Goal: Task Accomplishment & Management: Manage account settings

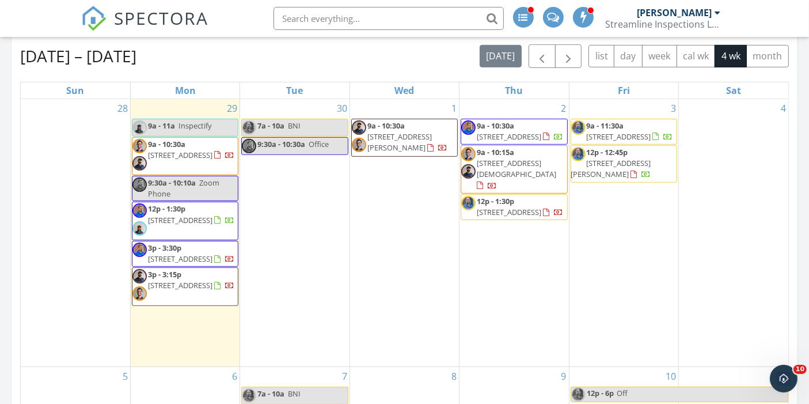
scroll to position [1499, 829]
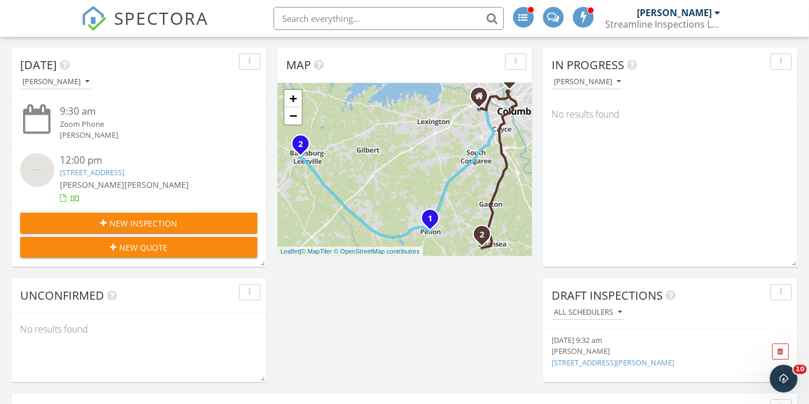
scroll to position [123, 0]
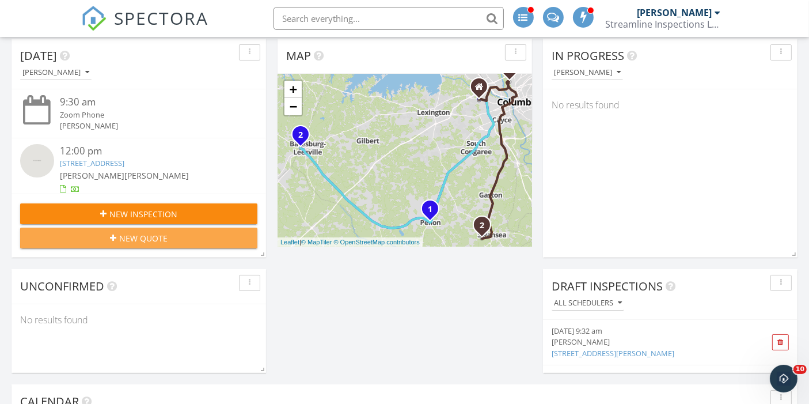
click at [121, 241] on span "New Quote" at bounding box center [143, 238] width 48 height 12
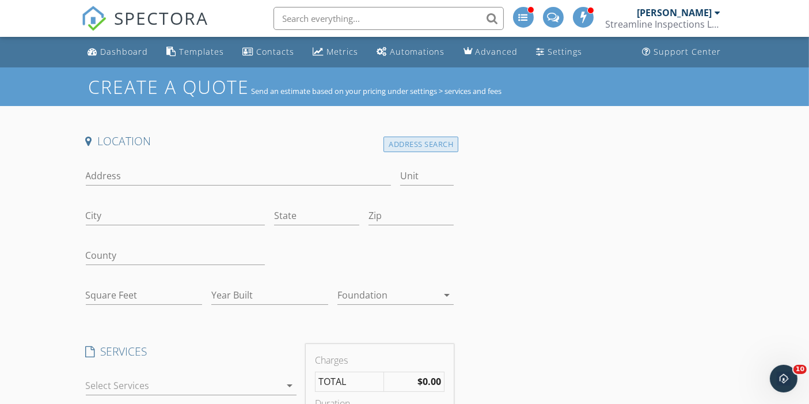
click at [431, 144] on div "Address Search" at bounding box center [420, 144] width 75 height 16
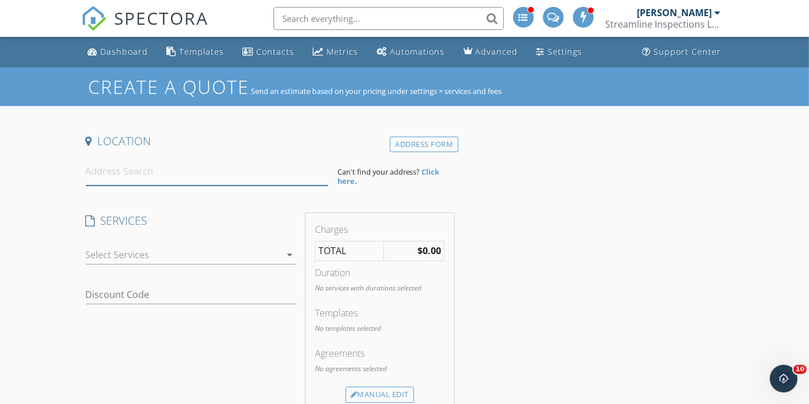
click at [181, 169] on input at bounding box center [207, 171] width 242 height 28
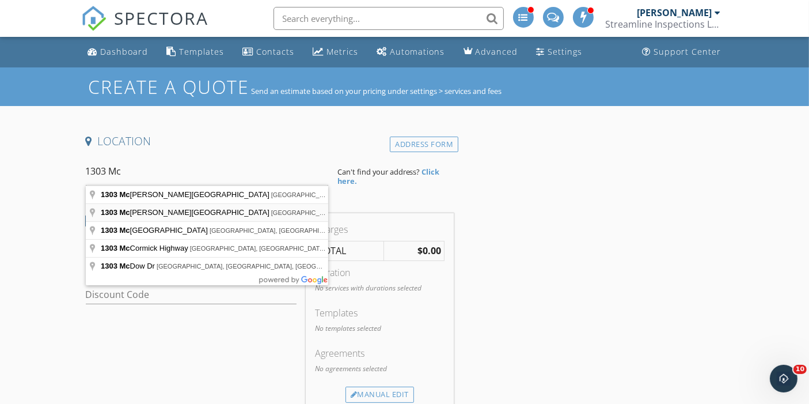
type input "1303 McDonald Avenue, West Columbia, SC, USA"
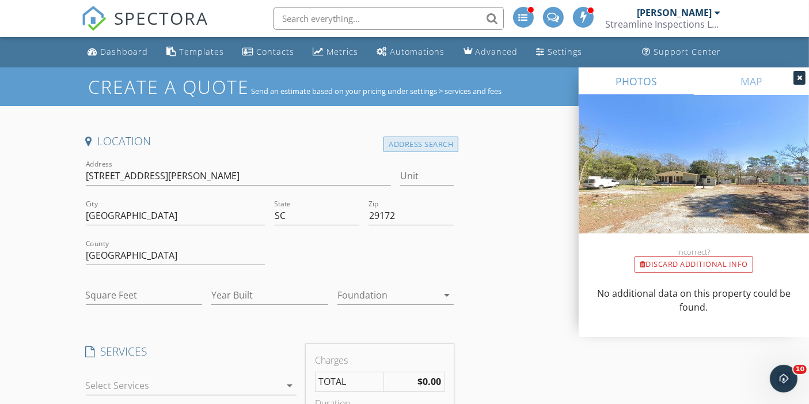
click at [400, 146] on div "Address Search" at bounding box center [420, 144] width 75 height 16
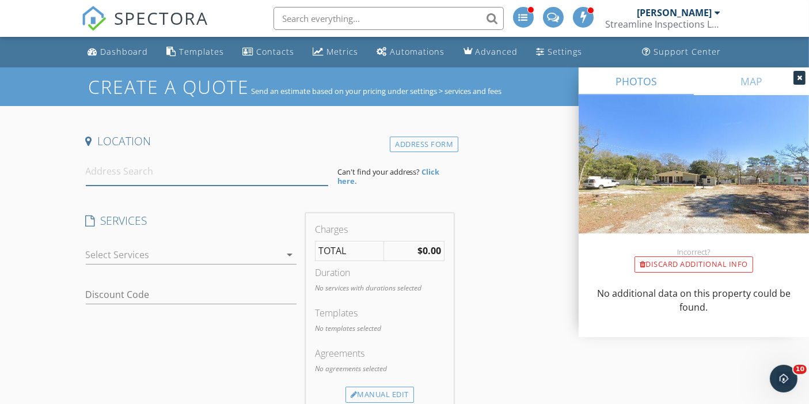
click at [105, 169] on input at bounding box center [207, 171] width 242 height 28
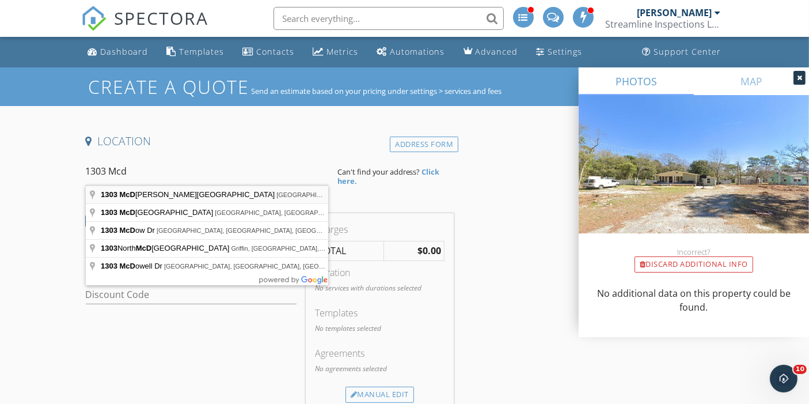
type input "1303 McDuffie Avenue, Columbia, SC, USA"
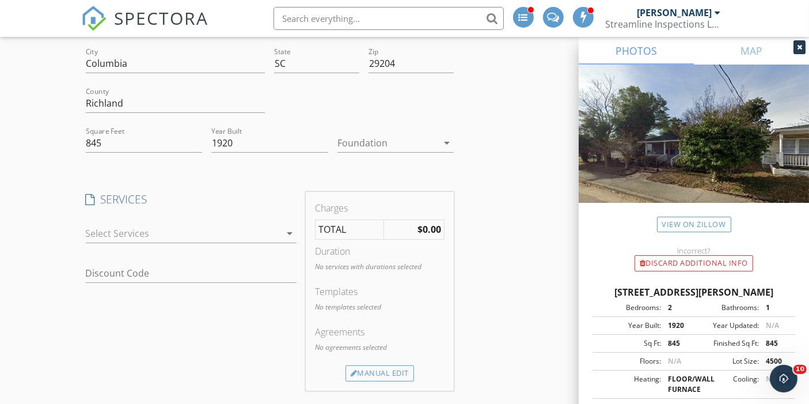
scroll to position [153, 0]
click at [116, 234] on div at bounding box center [183, 232] width 195 height 18
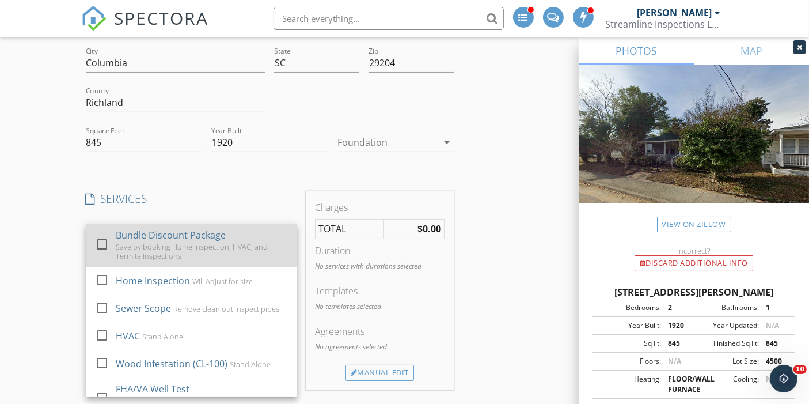
click at [101, 242] on div at bounding box center [102, 244] width 20 height 20
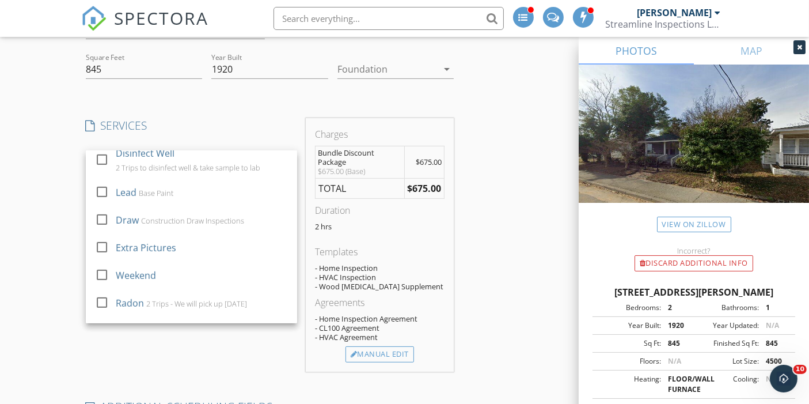
scroll to position [603, 0]
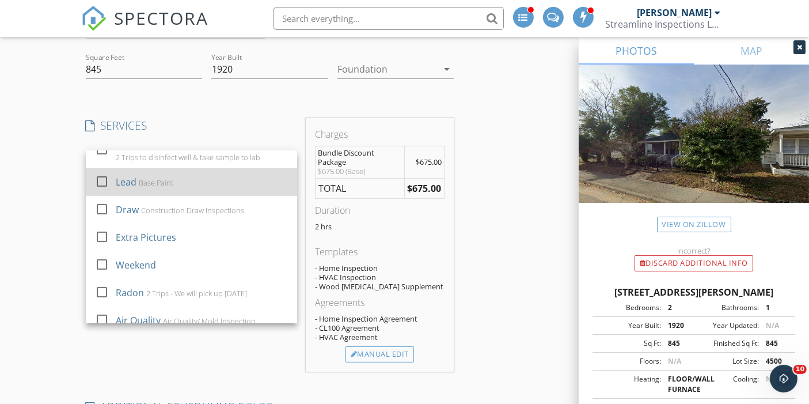
click at [101, 179] on div at bounding box center [102, 181] width 20 height 20
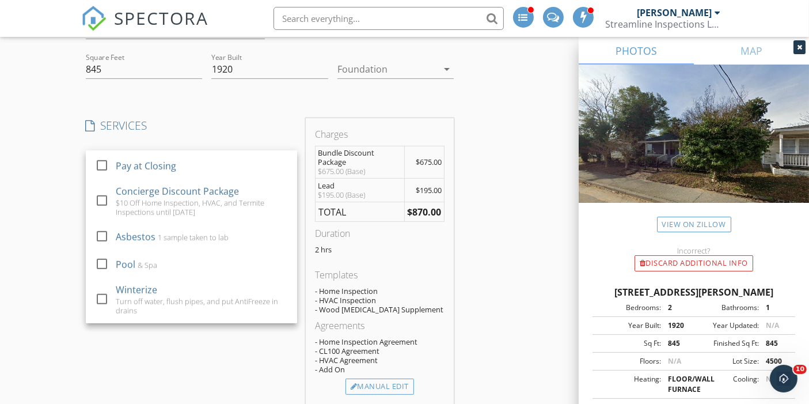
scroll to position [957, 0]
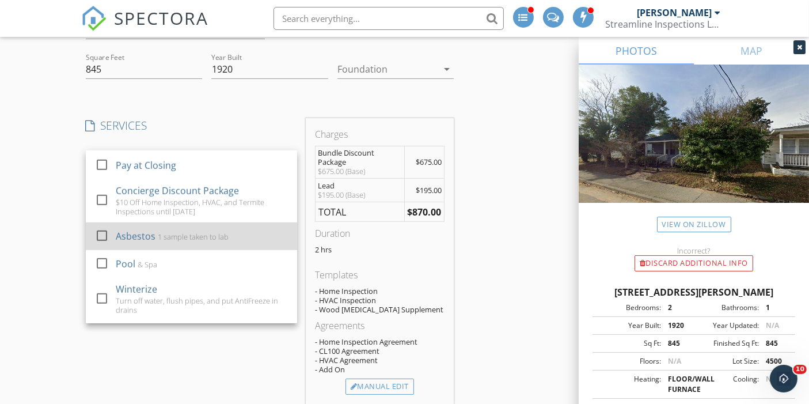
click at [101, 233] on div at bounding box center [102, 235] width 20 height 20
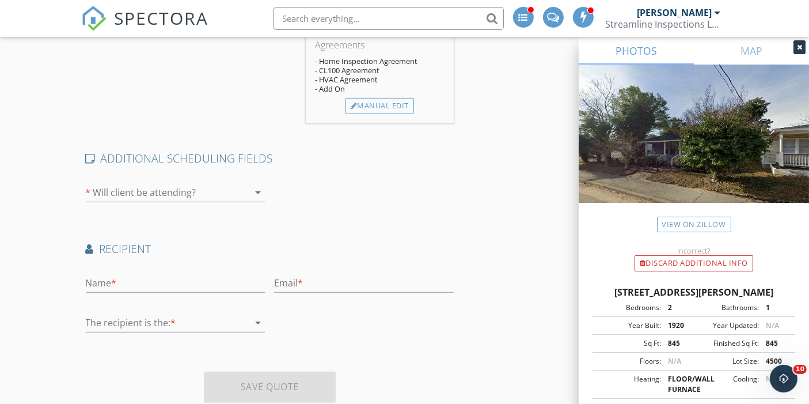
scroll to position [533, 0]
click at [126, 276] on input "text" at bounding box center [176, 279] width 180 height 19
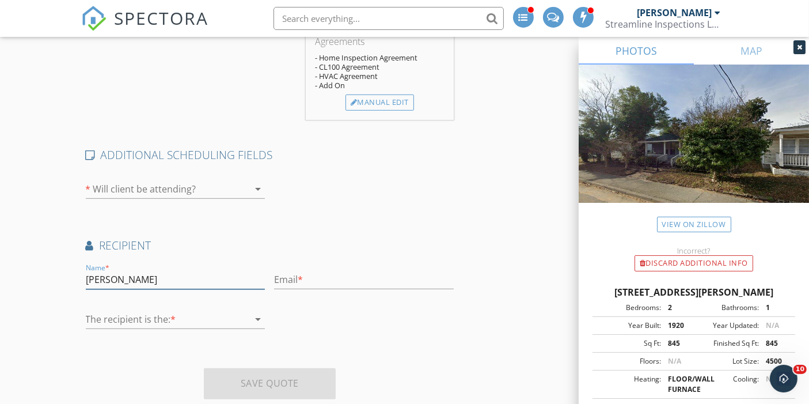
type input "Courtney Martin"
click at [299, 275] on input "Courn_martan7" at bounding box center [364, 279] width 180 height 19
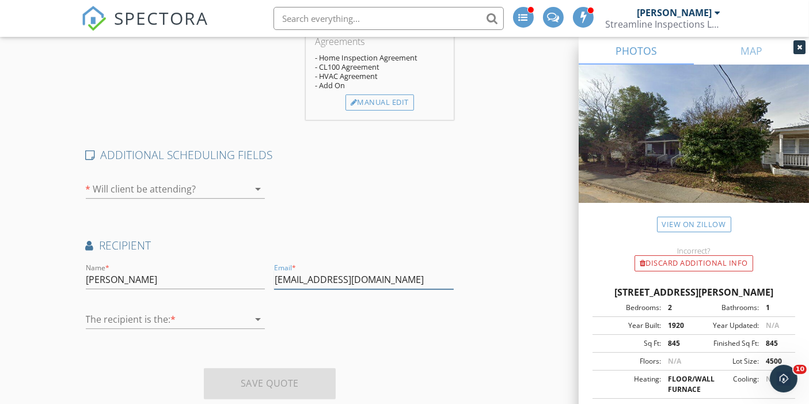
type input "Court_martin7@yahoo.com"
click at [118, 322] on div at bounding box center [167, 319] width 163 height 18
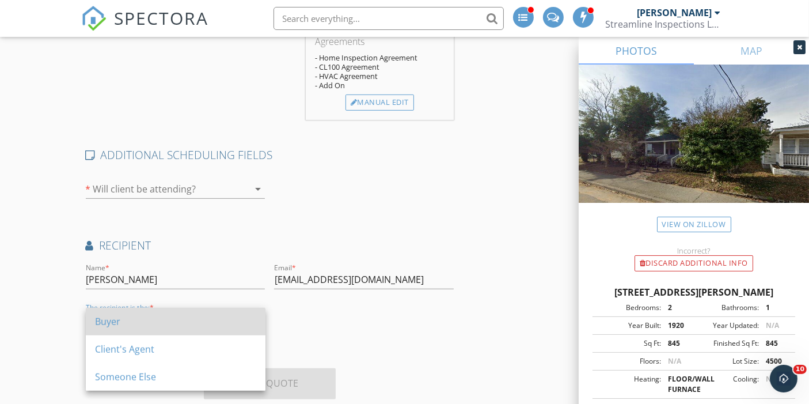
click at [105, 318] on div "Buyer" at bounding box center [175, 321] width 161 height 14
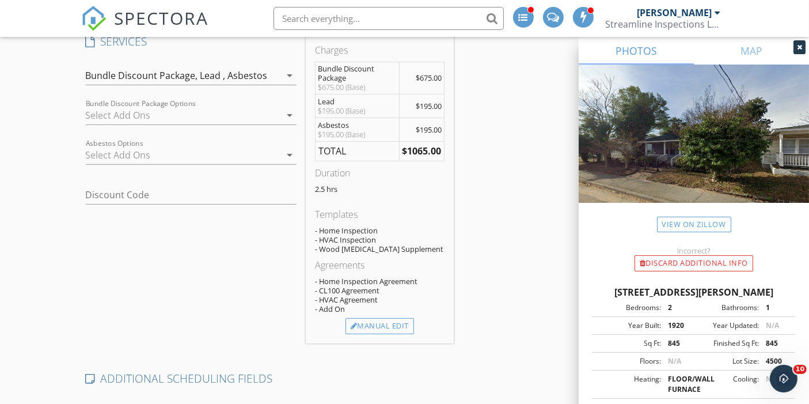
scroll to position [312, 0]
click at [368, 319] on div "Manual Edit" at bounding box center [379, 323] width 69 height 16
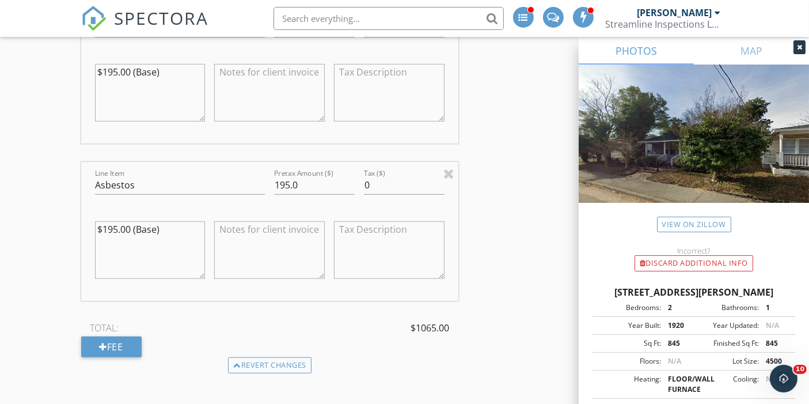
scroll to position [711, 0]
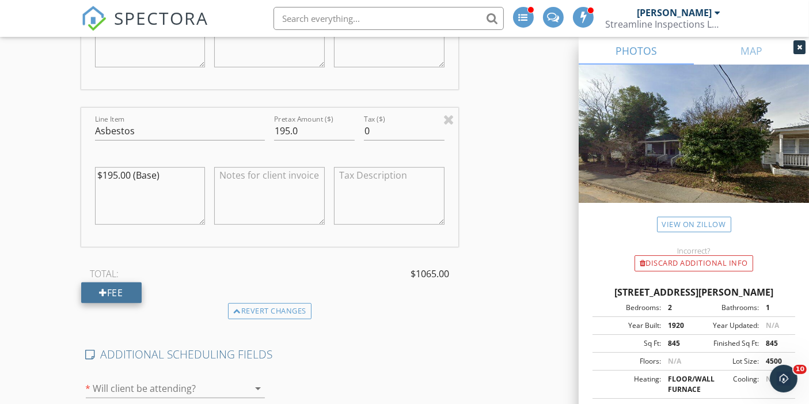
click at [112, 290] on div "Fee" at bounding box center [111, 292] width 60 height 21
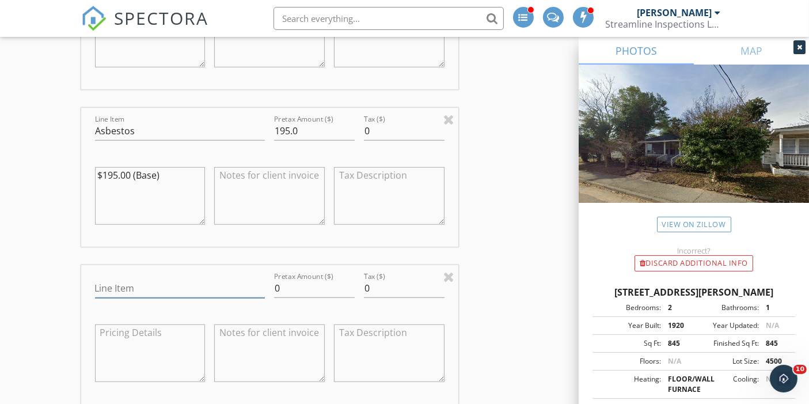
click at [124, 288] on input "Line Item" at bounding box center [180, 288] width 170 height 19
type input "Multi Discount"
click at [294, 291] on input "0" at bounding box center [314, 288] width 81 height 19
type input "-100"
click at [44, 290] on div "Create a Quote Send an estimate based on your pricing under settings > services…" at bounding box center [404, 73] width 809 height 1435
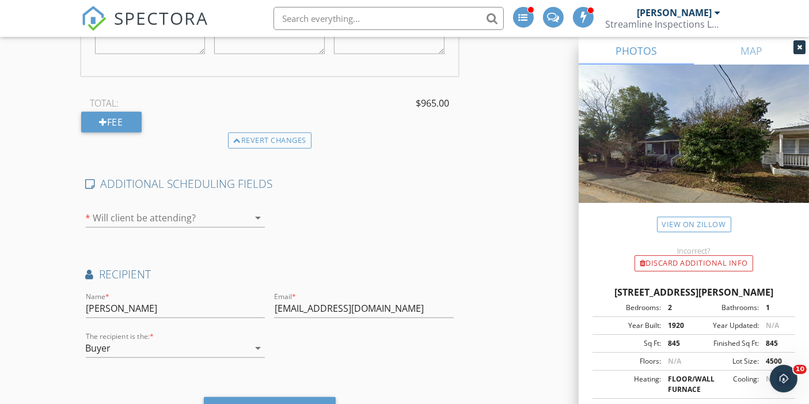
scroll to position [1095, 0]
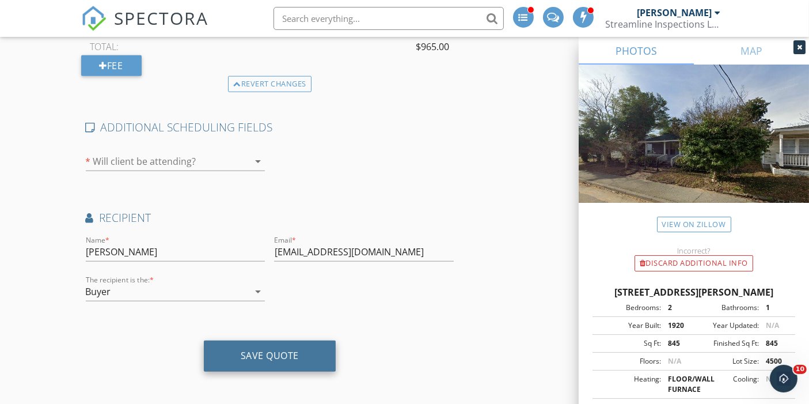
click at [244, 351] on div "Save Quote" at bounding box center [270, 355] width 58 height 12
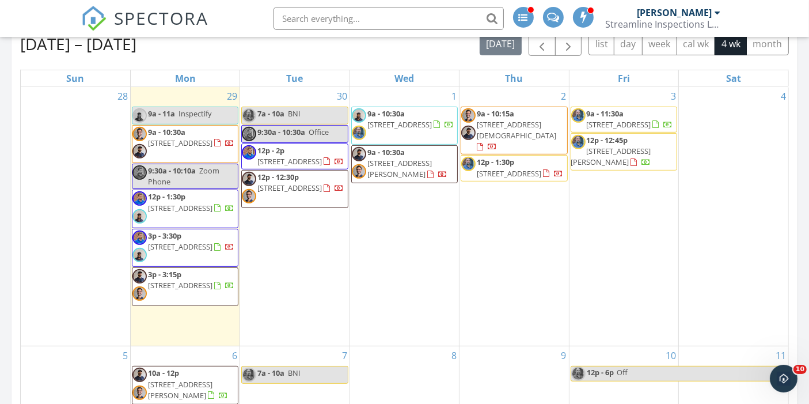
scroll to position [511, 0]
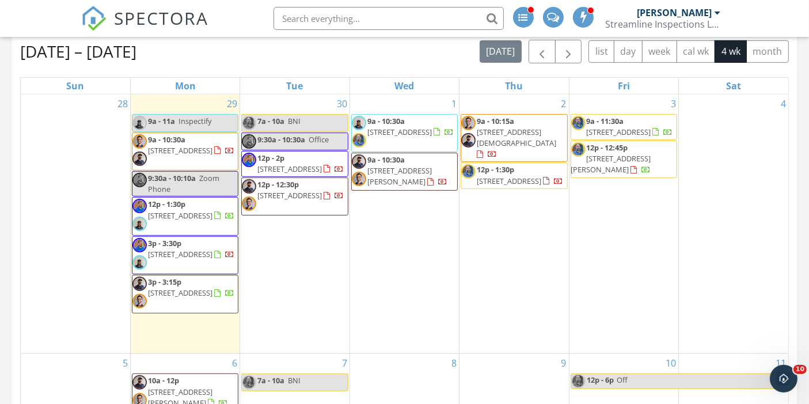
click at [199, 252] on span "[STREET_ADDRESS]" at bounding box center [180, 254] width 64 height 10
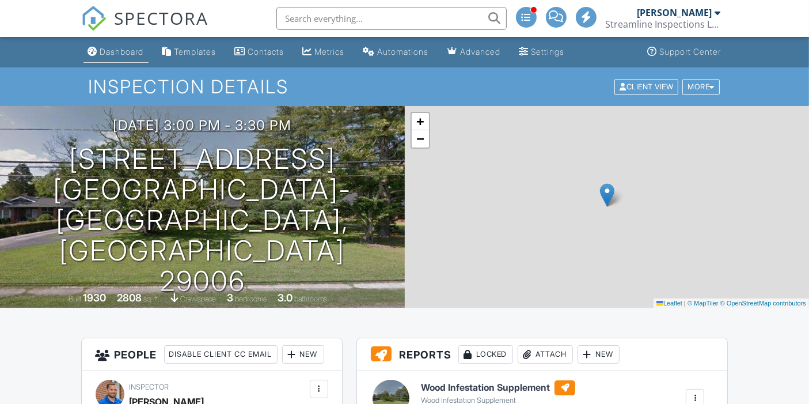
click at [108, 54] on div "Dashboard" at bounding box center [122, 52] width 44 height 10
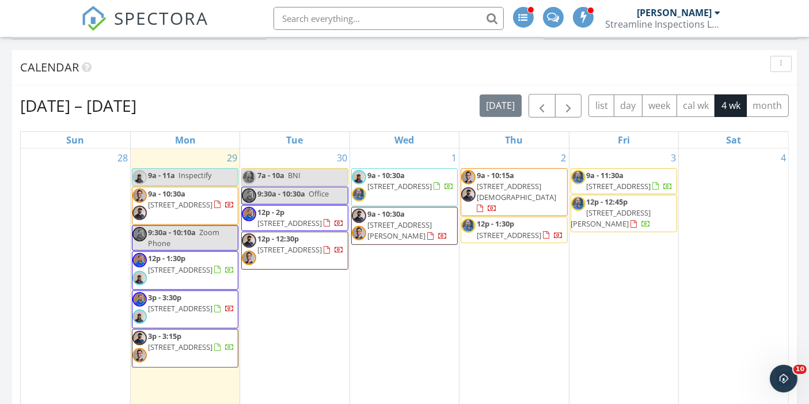
scroll to position [486, 0]
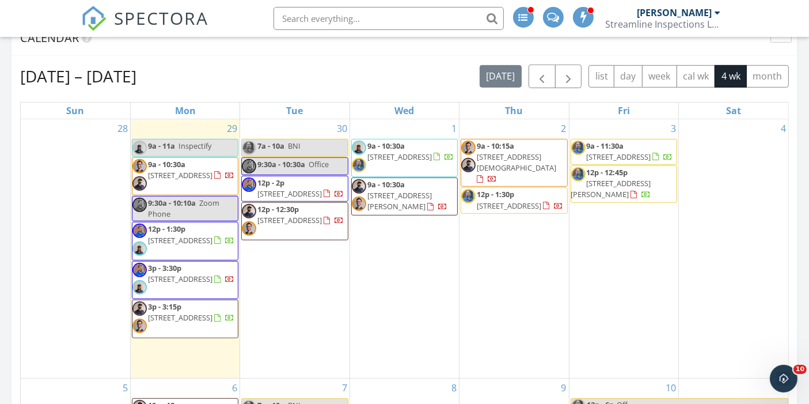
click at [173, 322] on span "3p - 3:15p 284 Swansea Rd, Swansea 29160" at bounding box center [184, 318] width 105 height 35
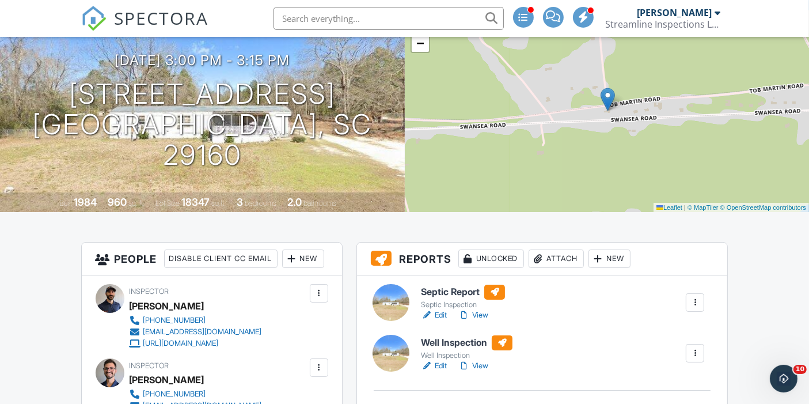
scroll to position [102, 0]
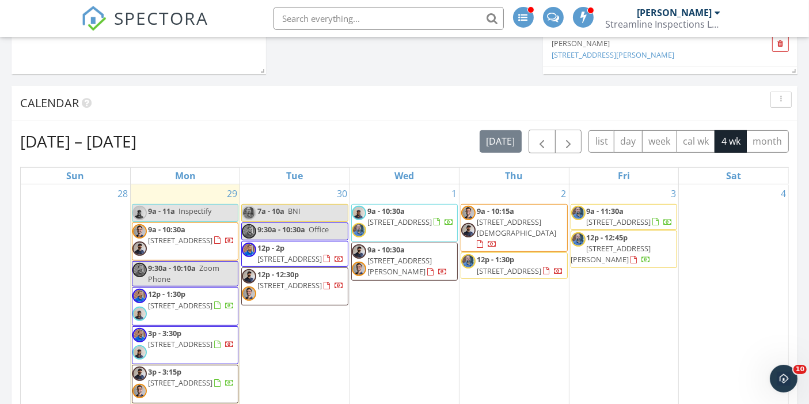
scroll to position [424, 0]
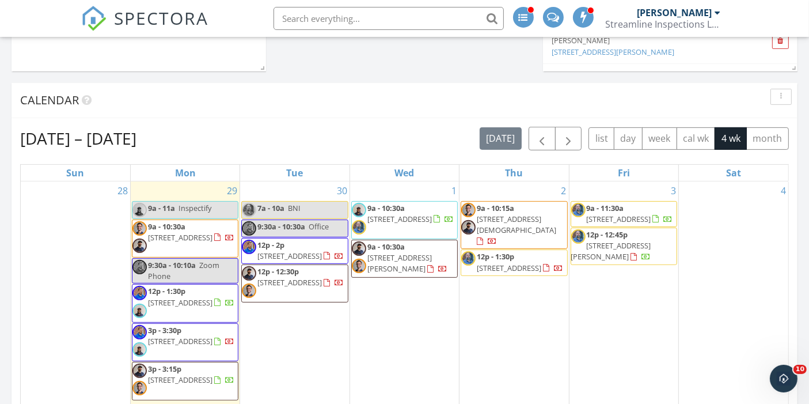
click at [200, 301] on span "119 Calm Citadel, Pelion 29123" at bounding box center [180, 302] width 64 height 10
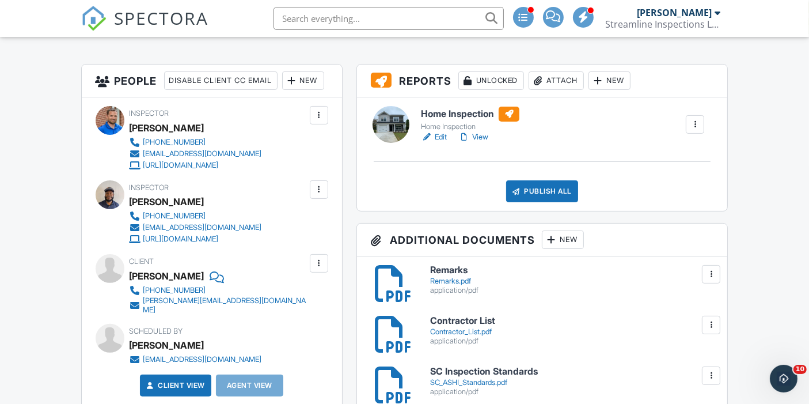
click at [315, 272] on div at bounding box center [319, 263] width 18 height 18
click at [292, 308] on li "Edit" at bounding box center [291, 298] width 59 height 29
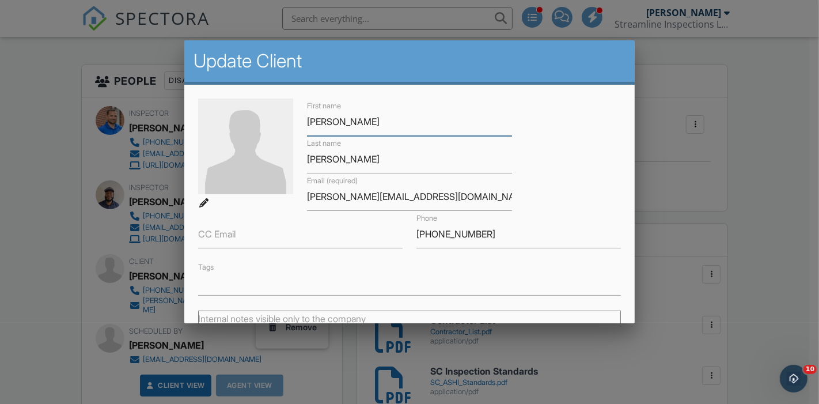
click at [370, 124] on input "Edgardo" at bounding box center [409, 122] width 204 height 28
type input "[PERSON_NAME] or [PERSON_NAME]"
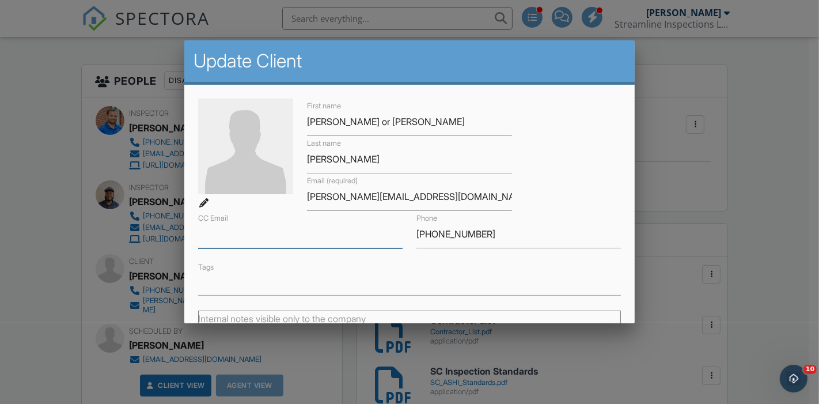
click at [267, 234] on input "CC Email" at bounding box center [300, 234] width 204 height 28
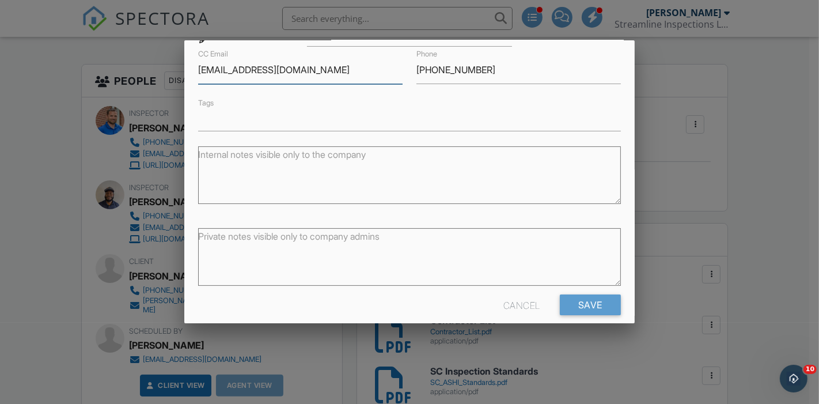
scroll to position [177, 0]
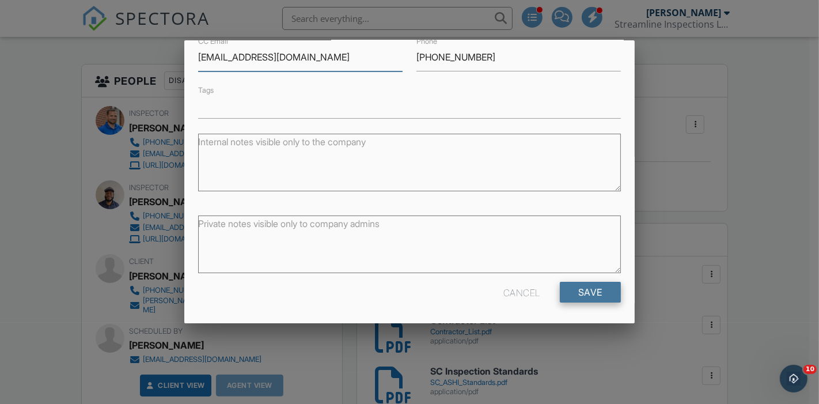
type input "[EMAIL_ADDRESS][DOMAIN_NAME]"
click at [576, 292] on input "Save" at bounding box center [590, 291] width 61 height 21
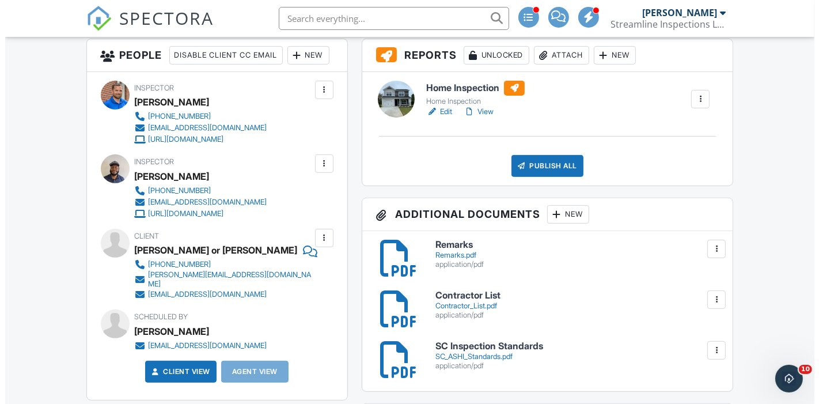
scroll to position [420, 0]
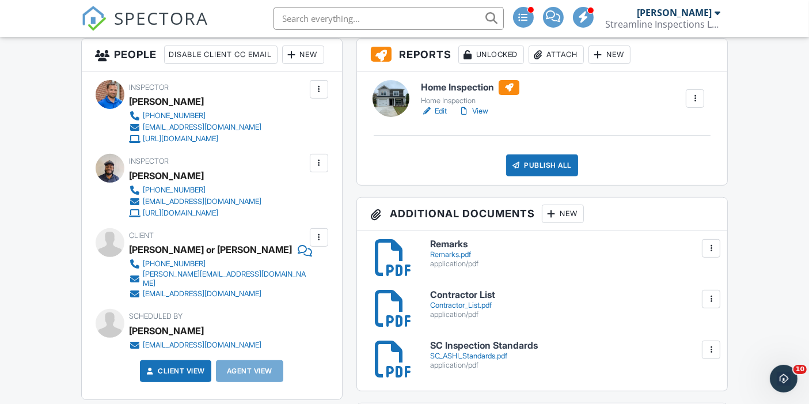
click at [282, 64] on div "New" at bounding box center [303, 54] width 42 height 18
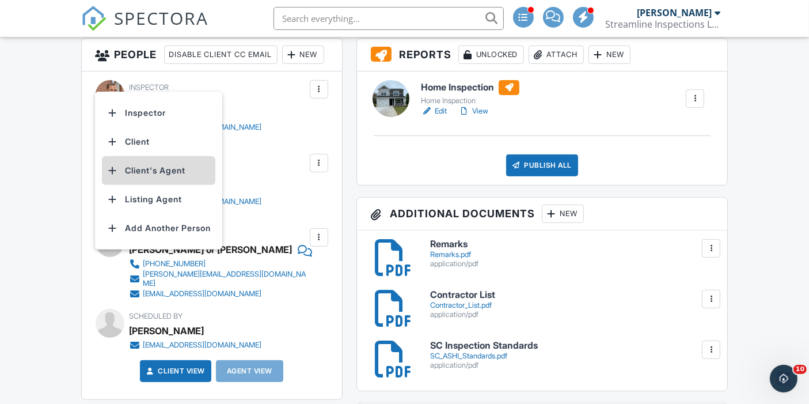
click at [161, 172] on li "Client's Agent" at bounding box center [158, 170] width 113 height 29
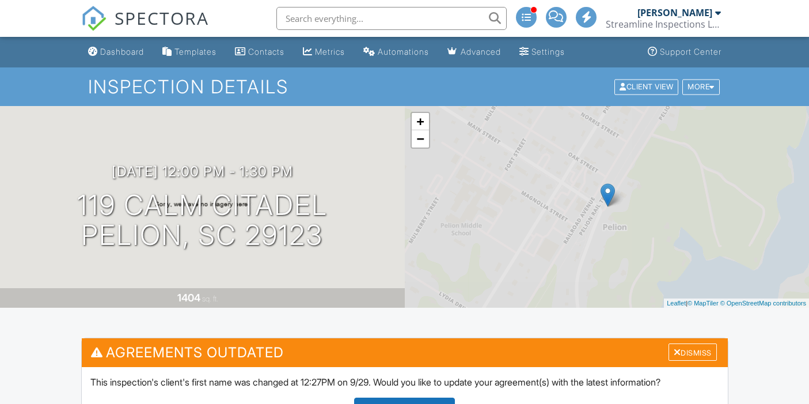
scroll to position [420, 0]
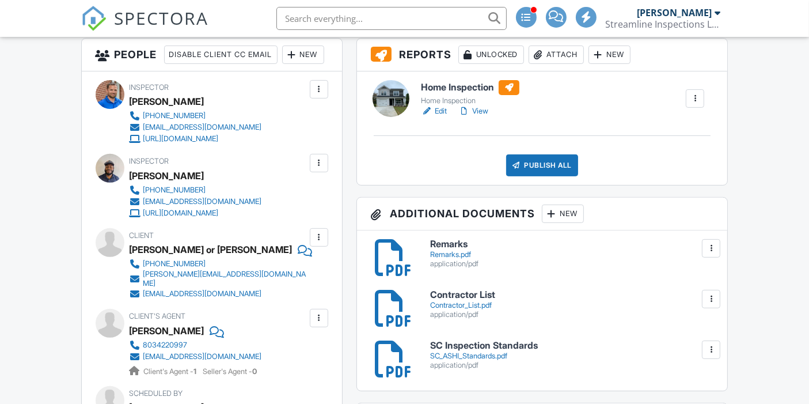
click at [282, 64] on div "New" at bounding box center [303, 54] width 42 height 18
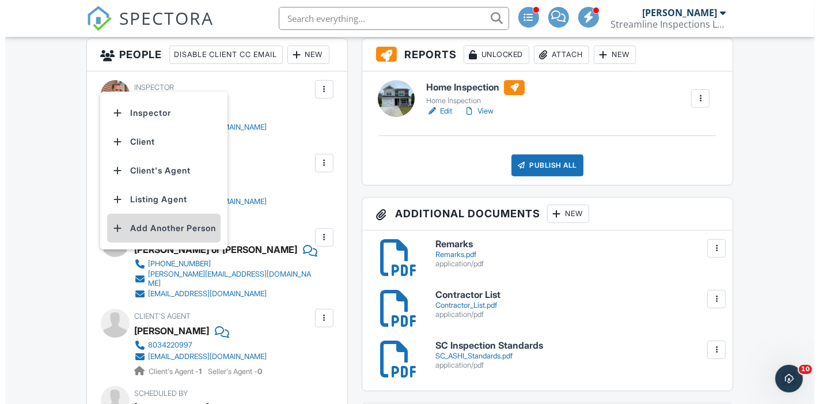
scroll to position [0, 0]
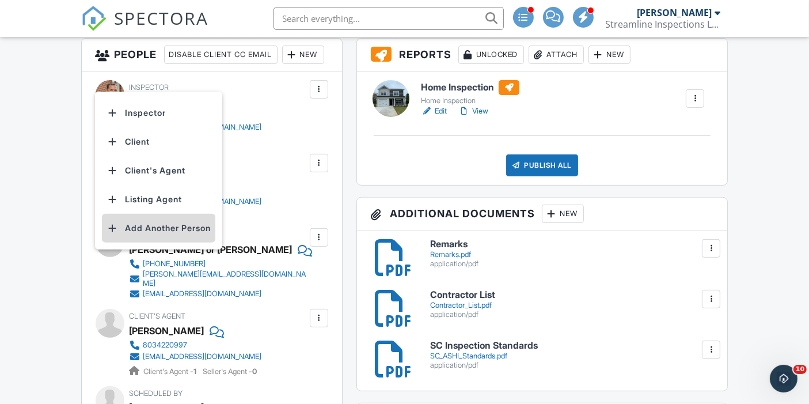
click at [154, 226] on li "Add Another Person" at bounding box center [158, 228] width 113 height 29
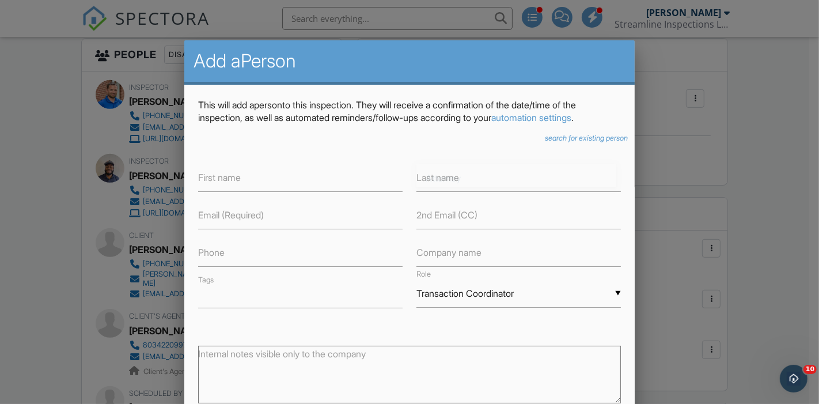
scroll to position [2, 0]
click at [432, 286] on div "▼ Transaction Coordinator Attorney Insurance Agent Transaction Coordinator Titl…" at bounding box center [518, 293] width 204 height 28
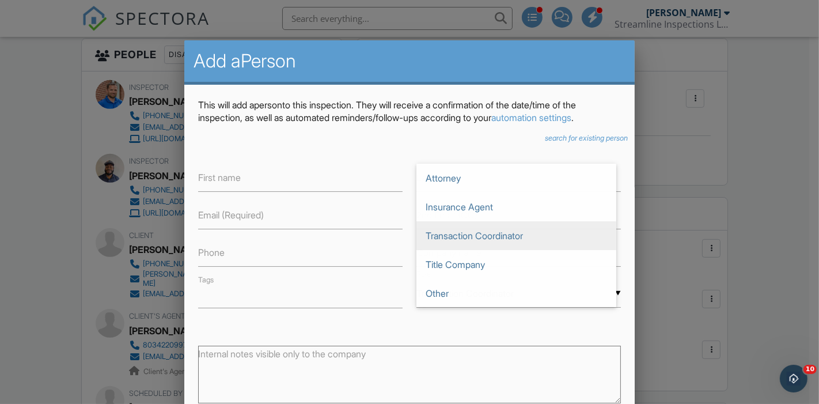
scroll to position [0, 0]
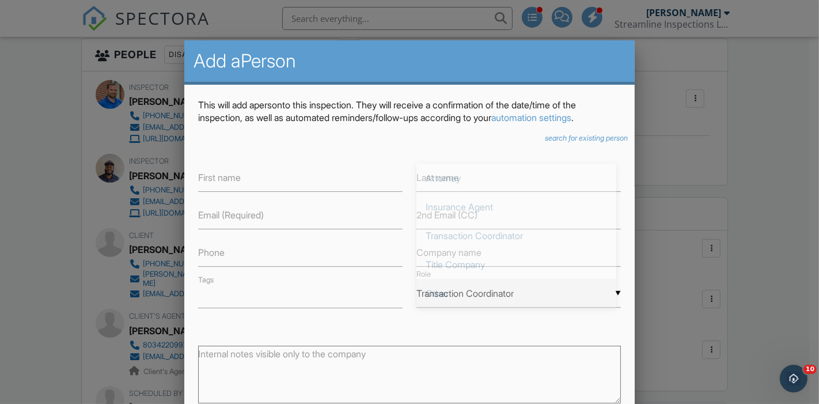
click at [444, 292] on span "Other" at bounding box center [516, 293] width 200 height 29
type input "Other"
click at [104, 147] on div at bounding box center [409, 194] width 819 height 504
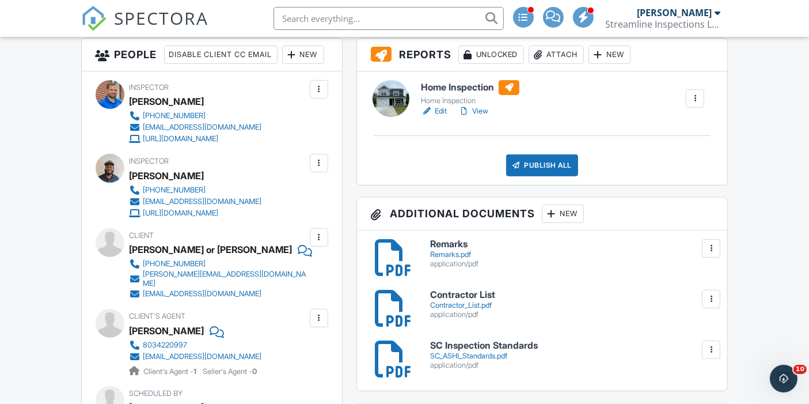
click at [282, 64] on div "New" at bounding box center [303, 54] width 42 height 18
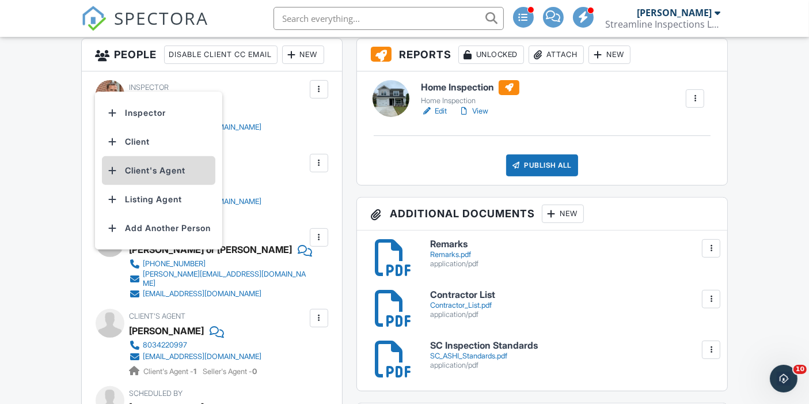
click at [141, 162] on li "Client's Agent" at bounding box center [158, 170] width 113 height 29
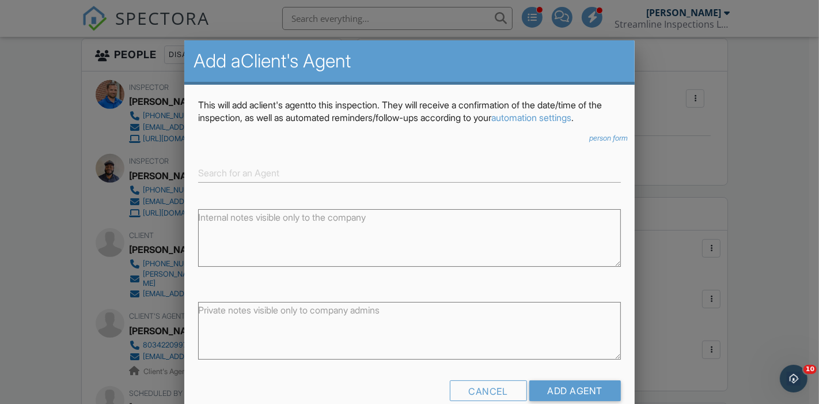
click at [93, 158] on div at bounding box center [409, 194] width 819 height 504
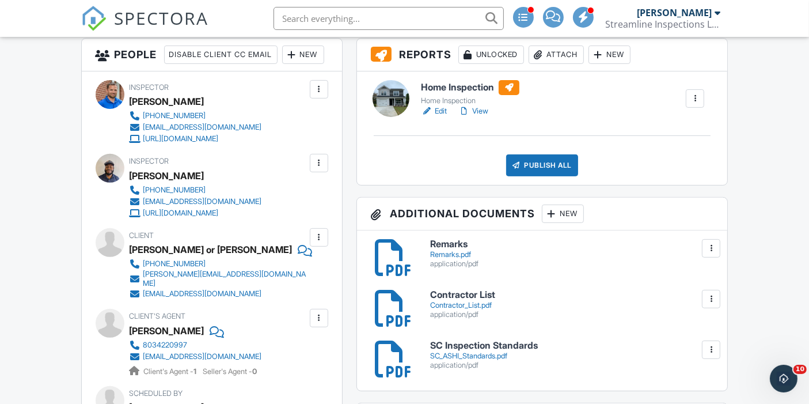
click at [282, 64] on div "New" at bounding box center [303, 54] width 42 height 18
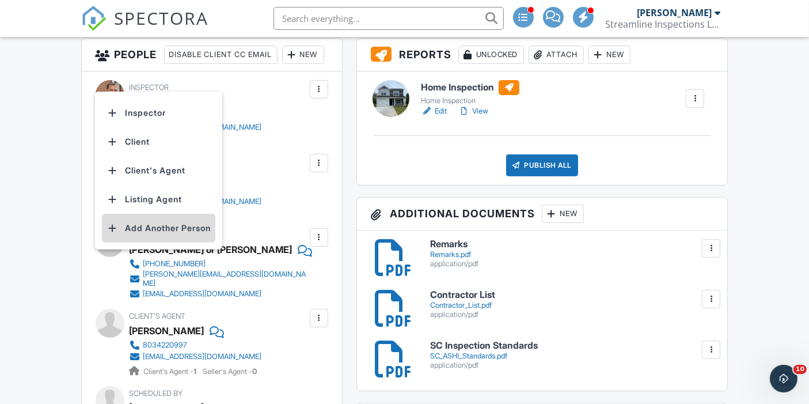
click at [150, 226] on li "Add Another Person" at bounding box center [158, 228] width 113 height 29
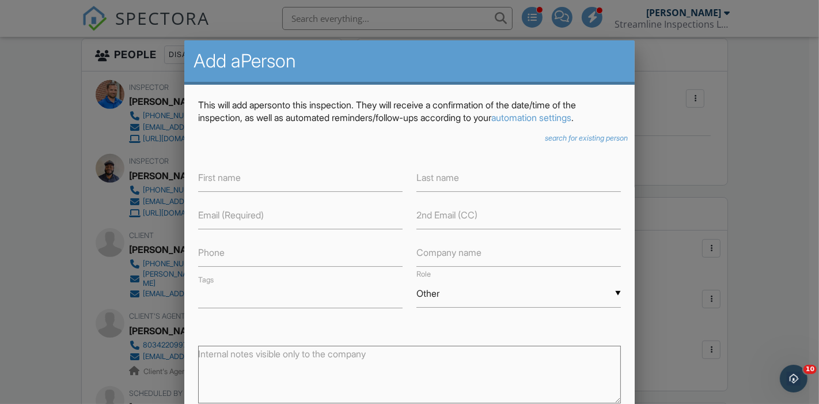
click at [231, 173] on label "First name" at bounding box center [219, 177] width 43 height 13
click at [224, 176] on label "First name" at bounding box center [219, 177] width 43 height 13
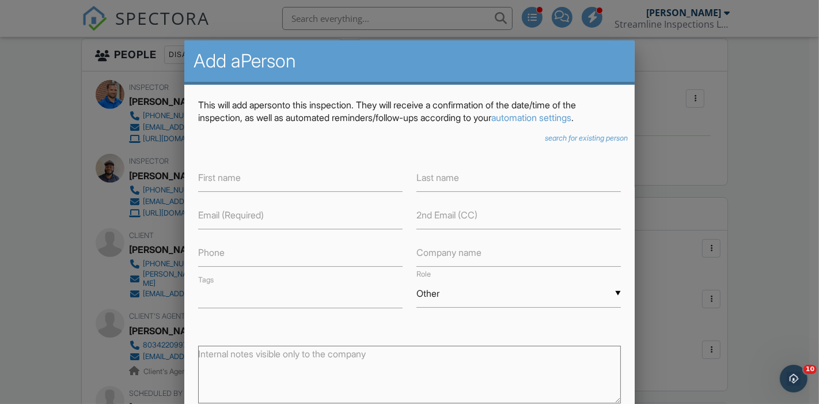
click at [225, 176] on label "First name" at bounding box center [219, 177] width 43 height 13
click at [438, 179] on label "Last name" at bounding box center [437, 177] width 43 height 13
click at [253, 178] on input "text" at bounding box center [300, 177] width 204 height 28
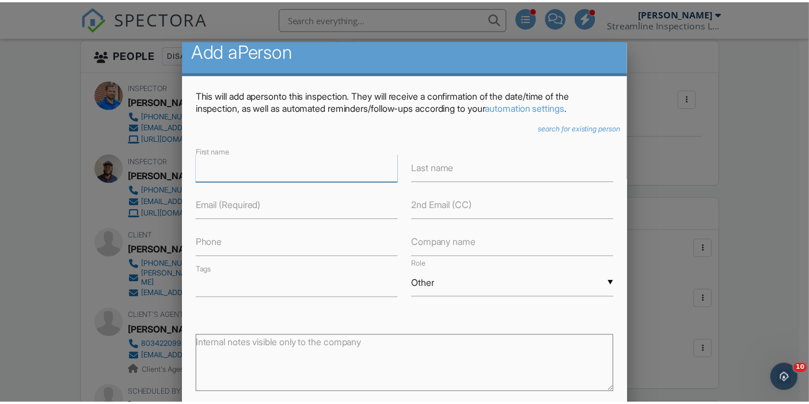
scroll to position [12, 0]
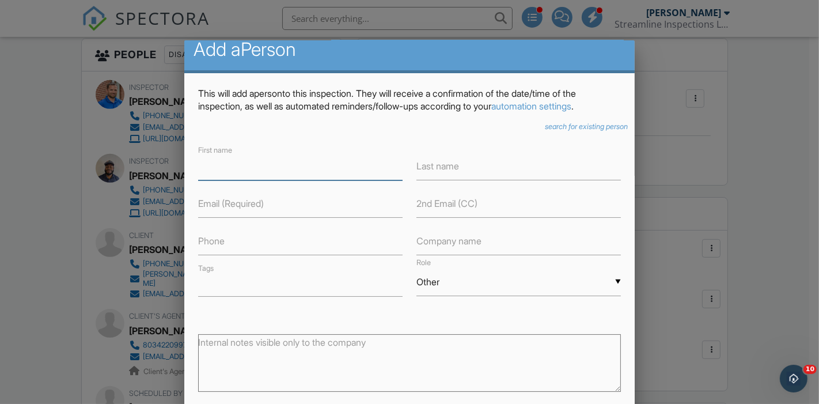
click at [226, 159] on input "text" at bounding box center [300, 166] width 204 height 28
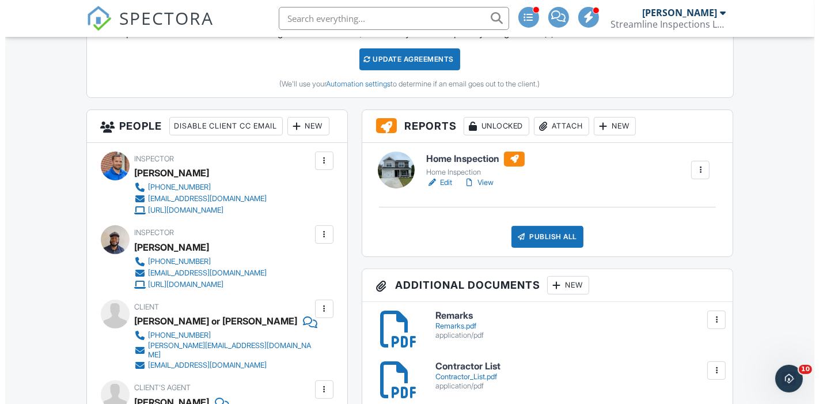
scroll to position [347, 0]
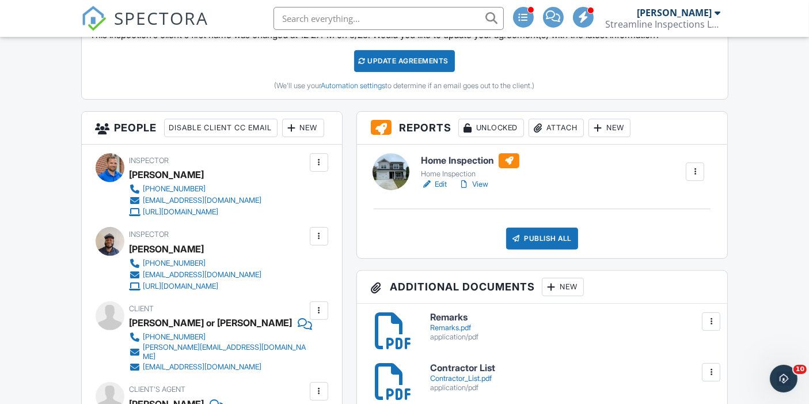
click at [286, 134] on div at bounding box center [292, 128] width 12 height 12
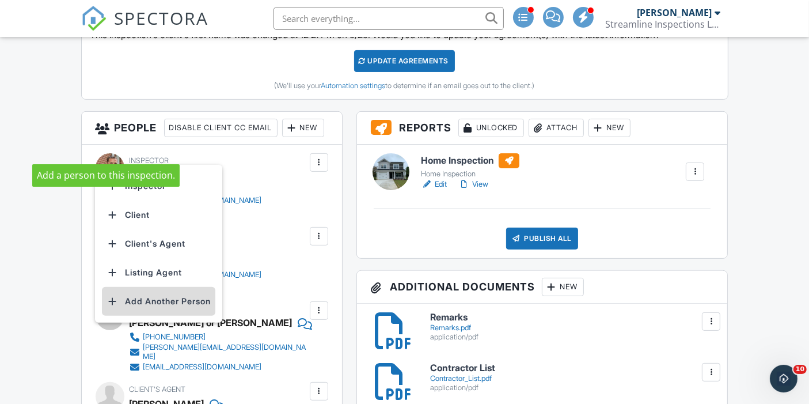
click at [150, 306] on li "Add Another Person" at bounding box center [158, 301] width 113 height 29
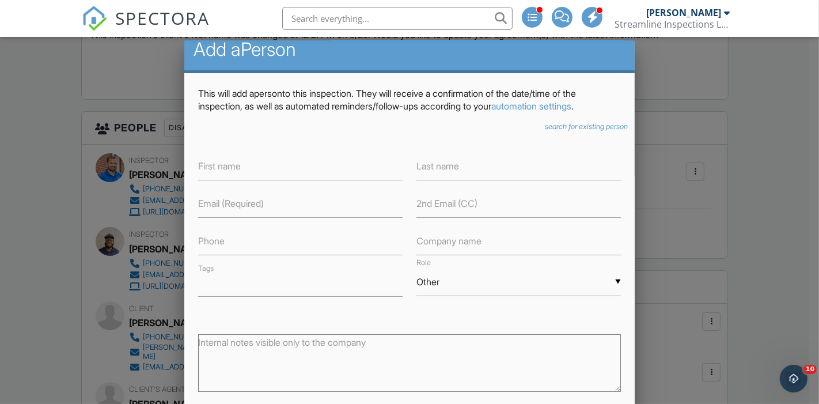
click at [225, 169] on label "First name" at bounding box center [219, 165] width 43 height 13
click at [305, 164] on input "text" at bounding box center [300, 166] width 204 height 28
type input "[PERSON_NAME]"
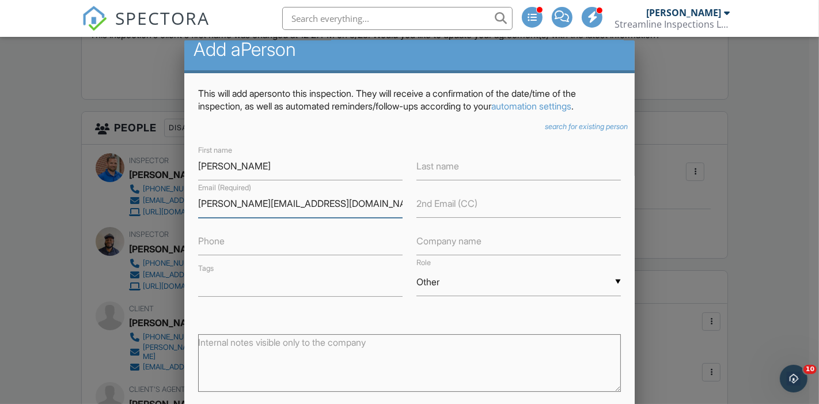
type input "[PERSON_NAME][EMAIL_ADDRESS][DOMAIN_NAME]"
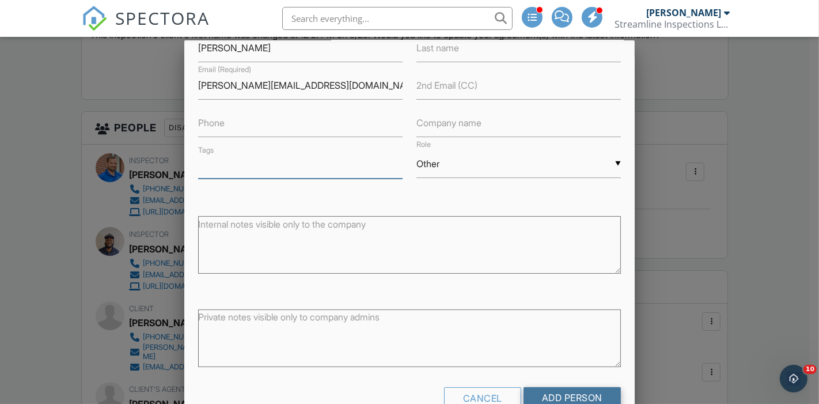
click at [554, 392] on input "Add Person" at bounding box center [571, 397] width 97 height 21
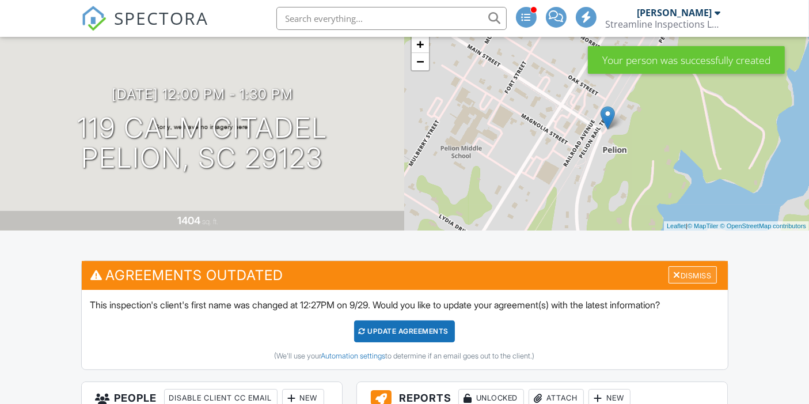
click at [691, 272] on div "Dismiss" at bounding box center [692, 275] width 48 height 18
